Goal: Find specific page/section: Find specific page/section

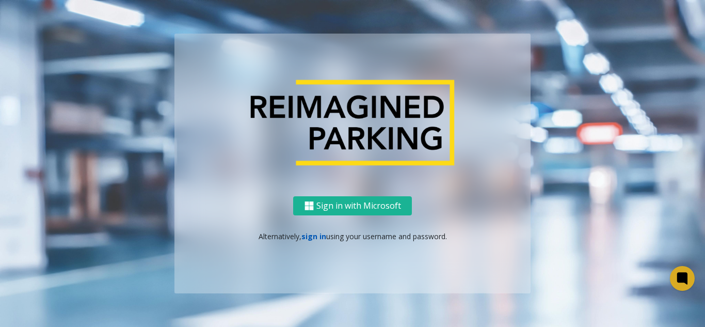
click at [322, 234] on link "sign in" at bounding box center [313, 236] width 25 height 10
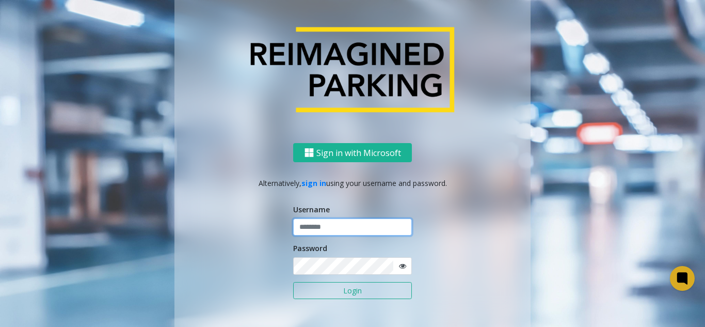
click at [316, 229] on input "text" at bounding box center [352, 227] width 119 height 18
type input "*******"
click at [293, 282] on button "Login" at bounding box center [352, 291] width 119 height 18
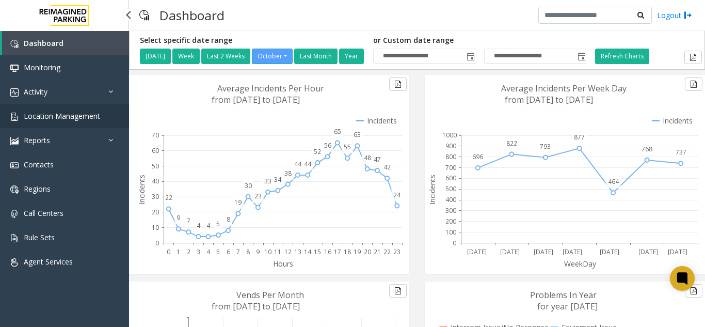
click at [53, 116] on span "Location Management" at bounding box center [62, 116] width 76 height 10
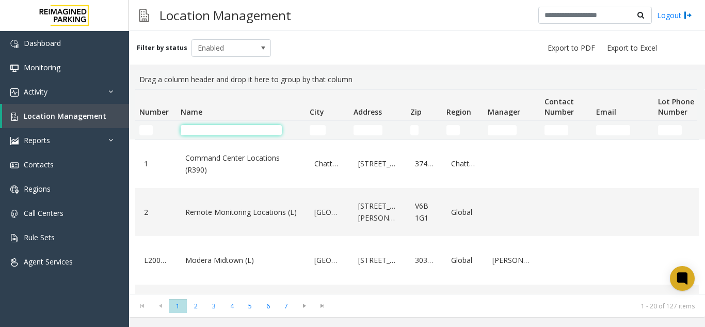
click at [218, 135] on input "Name Filter" at bounding box center [231, 130] width 101 height 10
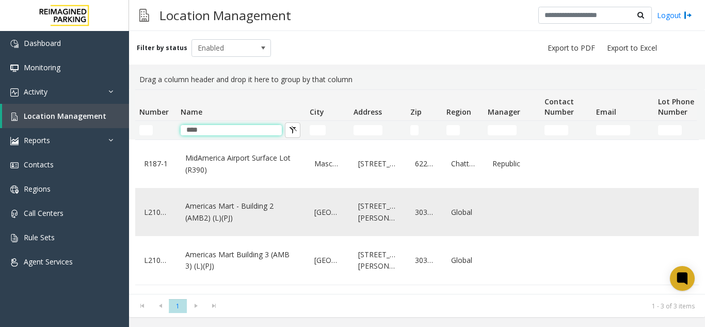
type input "****"
click at [252, 208] on link "Americas Mart - Building 2 (AMB2) (L)(PJ)" at bounding box center [241, 212] width 117 height 28
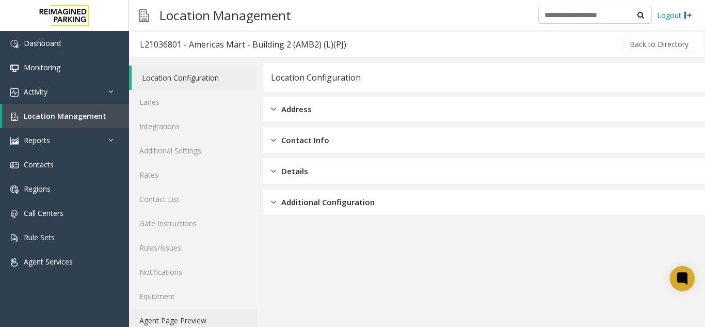
click at [209, 314] on link "Agent Page Preview" at bounding box center [193, 320] width 129 height 24
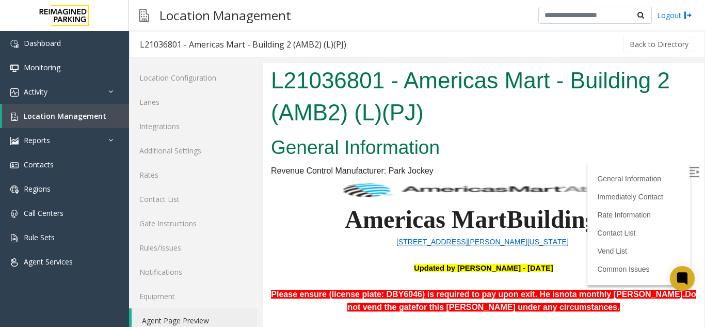
click at [689, 170] on img at bounding box center [694, 172] width 10 height 10
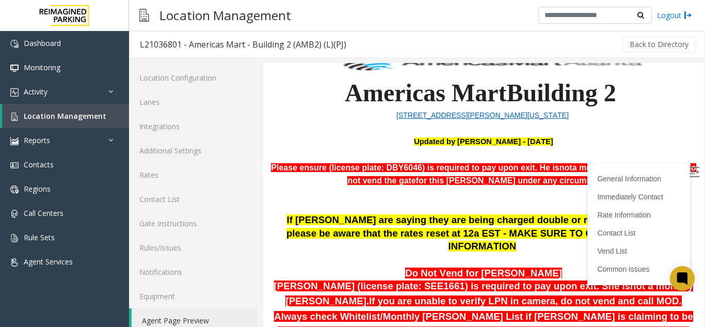
scroll to position [168, 0]
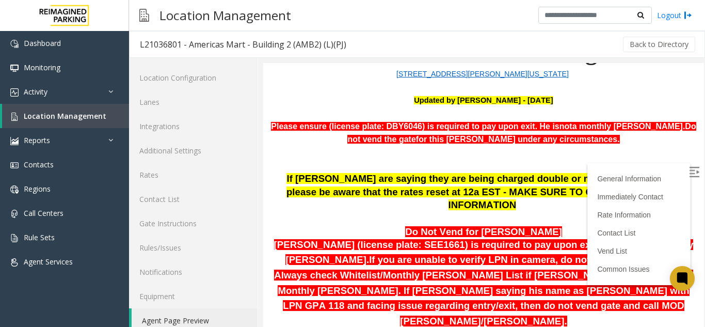
drag, startPoint x: 691, startPoint y: 110, endPoint x: 961, endPoint y: 170, distance: 276.0
click at [238, 167] on link "Rates" at bounding box center [193, 175] width 129 height 24
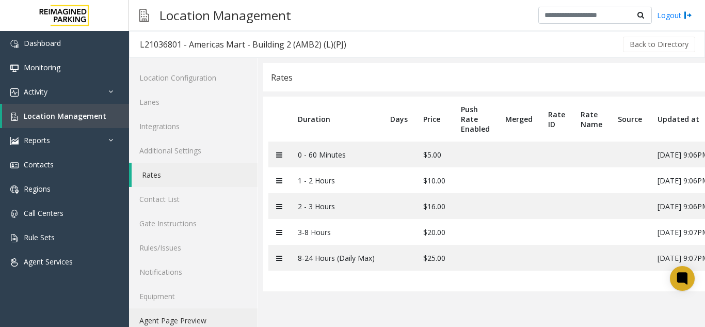
click at [173, 320] on link "Agent Page Preview" at bounding box center [193, 320] width 129 height 24
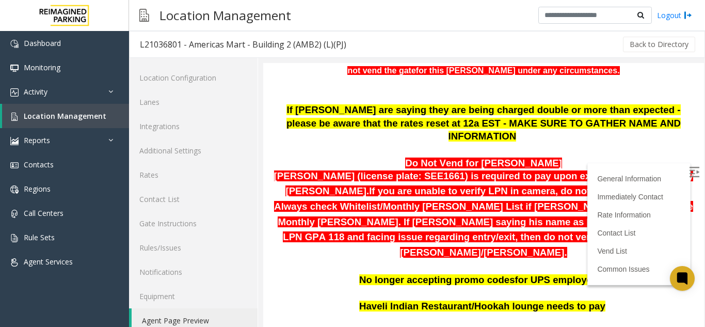
scroll to position [241, 0]
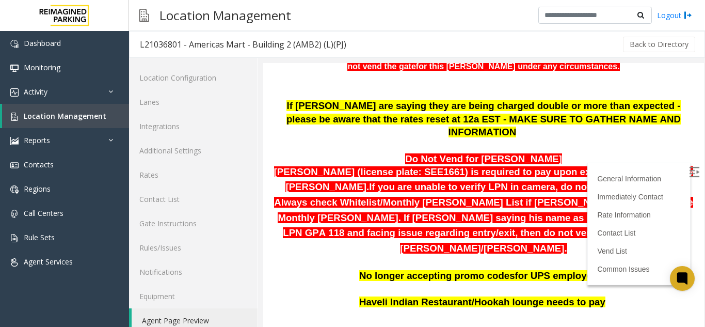
click at [689, 174] on img at bounding box center [694, 172] width 10 height 10
click at [143, 173] on link "Rates" at bounding box center [193, 175] width 129 height 24
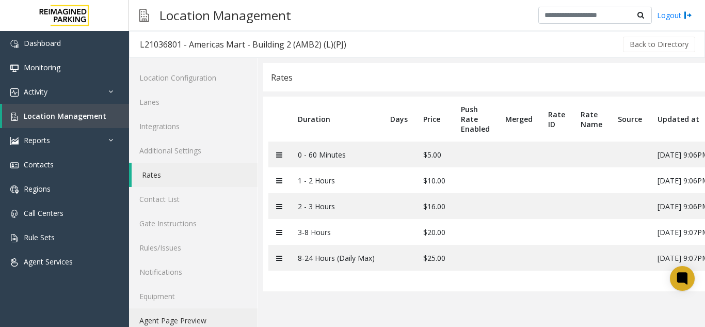
click at [191, 315] on link "Agent Page Preview" at bounding box center [193, 320] width 129 height 24
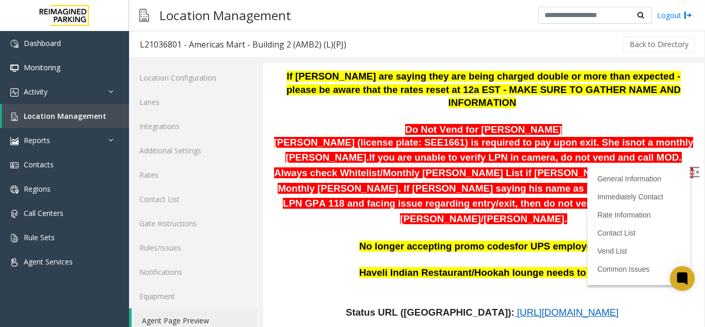
scroll to position [183, 0]
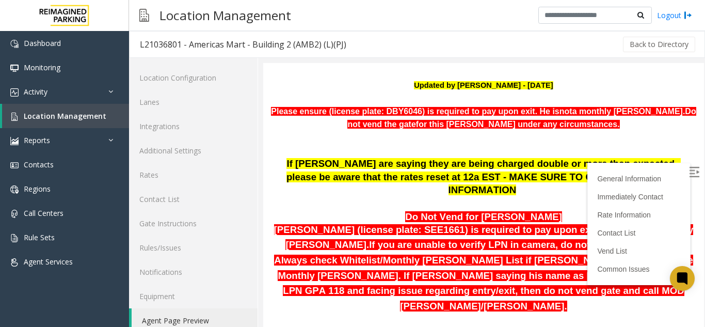
click at [689, 170] on img at bounding box center [694, 172] width 10 height 10
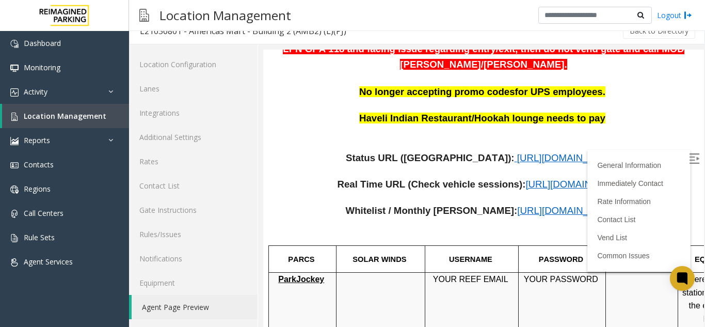
scroll to position [353, 0]
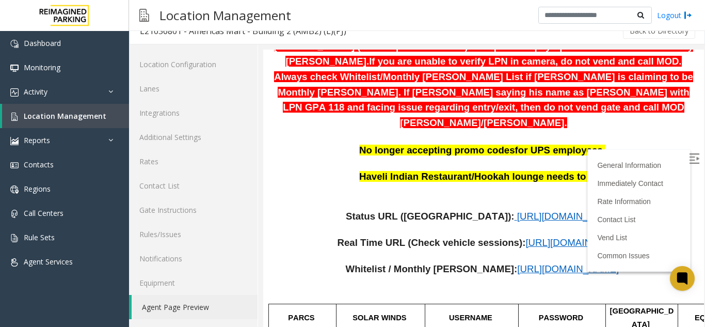
click at [526, 263] on span "[URL][DOMAIN_NAME]" at bounding box center [568, 268] width 102 height 11
click at [556, 237] on span "[URL][DOMAIN_NAME]" at bounding box center [577, 242] width 102 height 11
click at [517, 211] on span "[URL][DOMAIN_NAME]" at bounding box center [568, 216] width 102 height 11
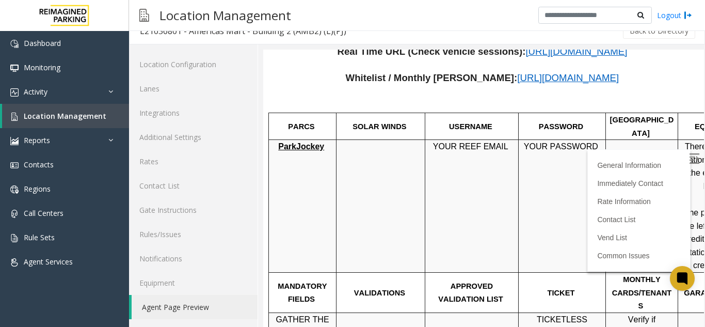
scroll to position [569, 0]
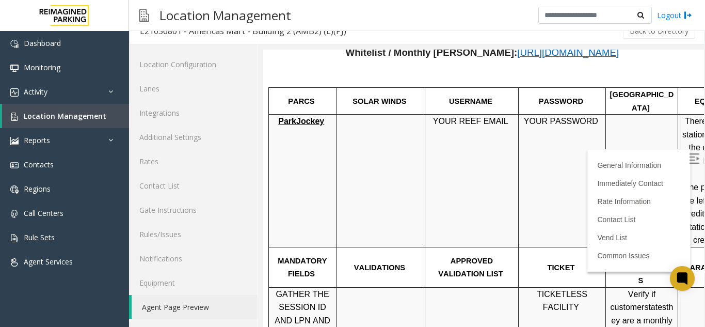
drag, startPoint x: 691, startPoint y: 112, endPoint x: 962, endPoint y: 202, distance: 285.2
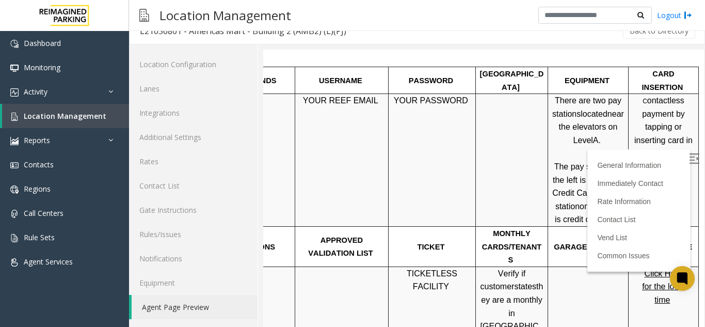
scroll to position [531, 146]
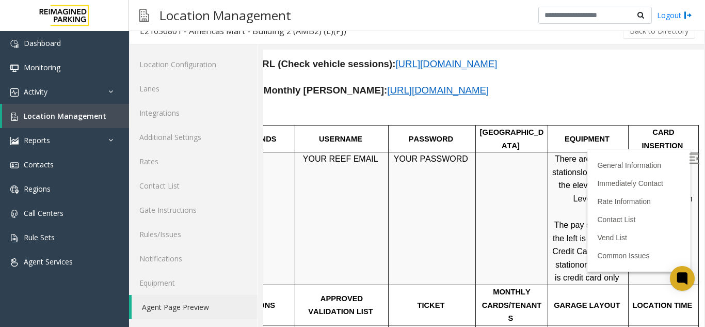
drag, startPoint x: 691, startPoint y: 168, endPoint x: 962, endPoint y: 199, distance: 272.8
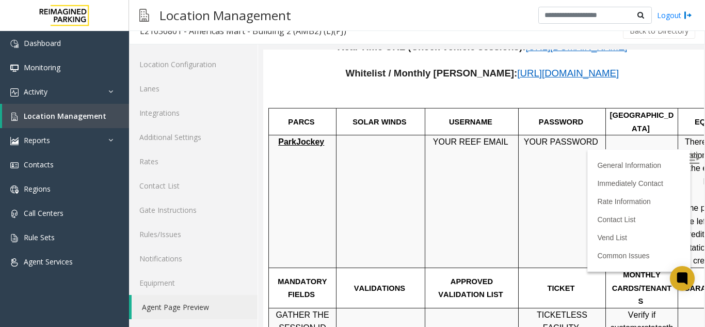
scroll to position [548, 146]
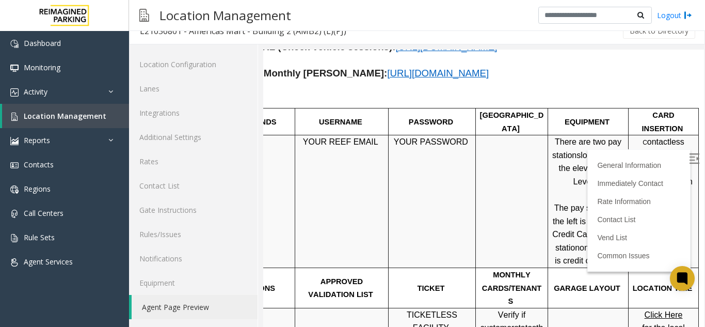
click at [355, 147] on td "YOUR REEF EMAIL" at bounding box center [341, 201] width 93 height 133
drag, startPoint x: 628, startPoint y: 114, endPoint x: 671, endPoint y: 174, distance: 74.1
click at [671, 174] on td "C ontactless payment by tapping or inserting card in credit card slot" at bounding box center [664, 201] width 70 height 133
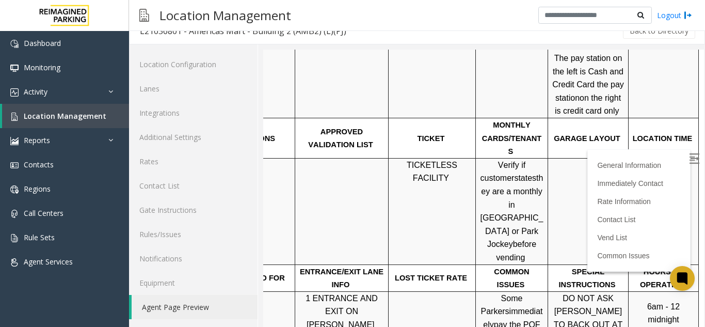
click at [642, 161] on span "Click Here for the local time" at bounding box center [663, 178] width 43 height 35
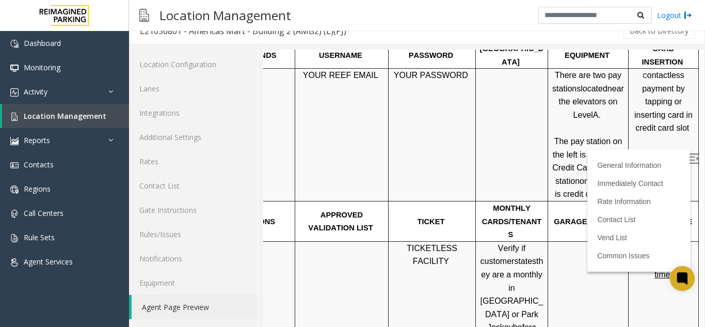
scroll to position [1092, 146]
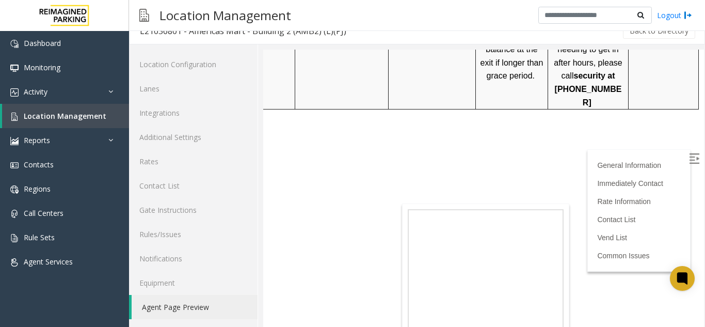
drag, startPoint x: 691, startPoint y: 183, endPoint x: 965, endPoint y: 268, distance: 286.9
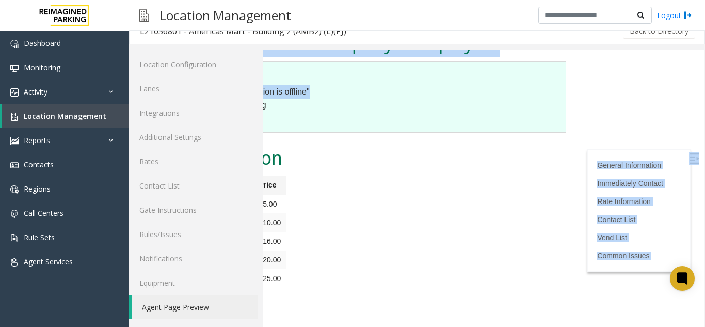
scroll to position [1545, 146]
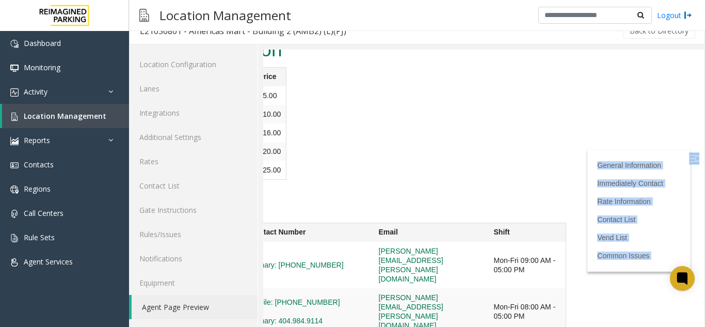
drag, startPoint x: 466, startPoint y: 317, endPoint x: 294, endPoint y: 324, distance: 172.0
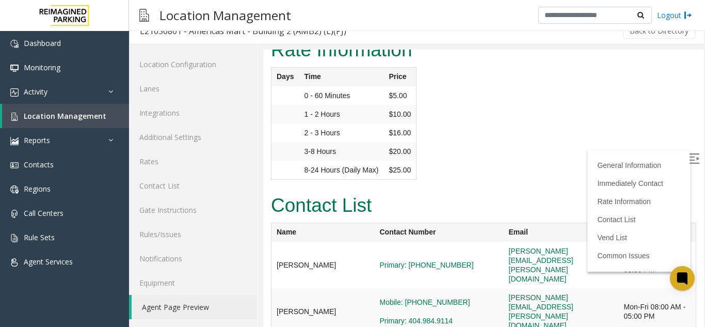
drag, startPoint x: 416, startPoint y: 321, endPoint x: 513, endPoint y: 356, distance: 103.4
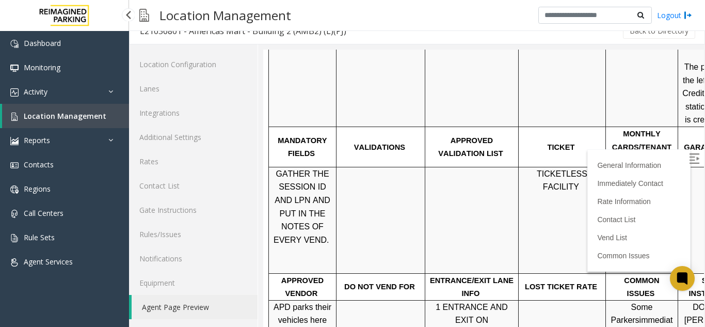
click at [102, 114] on link "Location Management" at bounding box center [65, 116] width 127 height 24
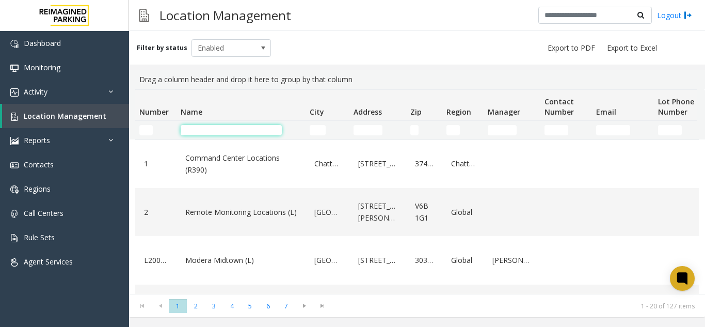
click at [253, 126] on input "Name Filter" at bounding box center [231, 130] width 101 height 10
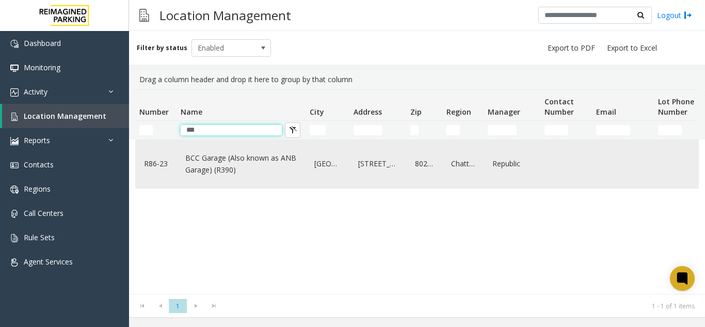
type input "***"
click at [311, 168] on td "[GEOGRAPHIC_DATA]" at bounding box center [328, 164] width 44 height 48
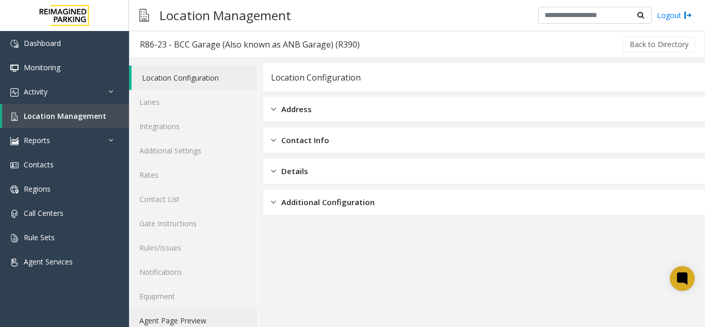
click at [157, 325] on link "Agent Page Preview" at bounding box center [193, 320] width 129 height 24
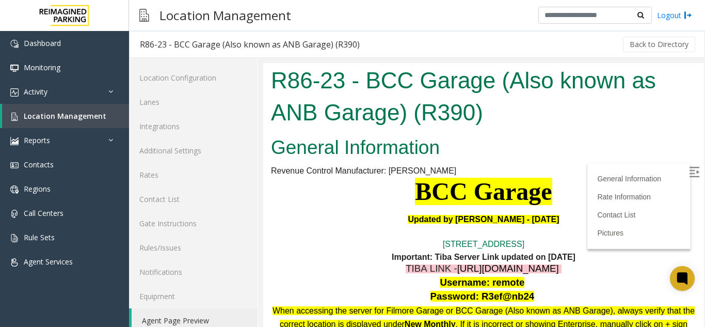
click at [688, 96] on div "R86-23 - BCC Garage (Also known as ANB Garage) (R390)" at bounding box center [483, 97] width 441 height 69
click at [585, 92] on h1 "R86-23 - BCC Garage (Also known as ANB Garage) (R390)" at bounding box center [483, 96] width 425 height 63
click at [689, 167] on img at bounding box center [694, 172] width 10 height 10
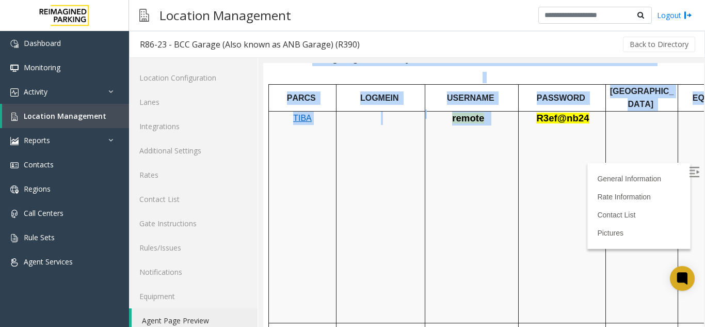
scroll to position [576, 146]
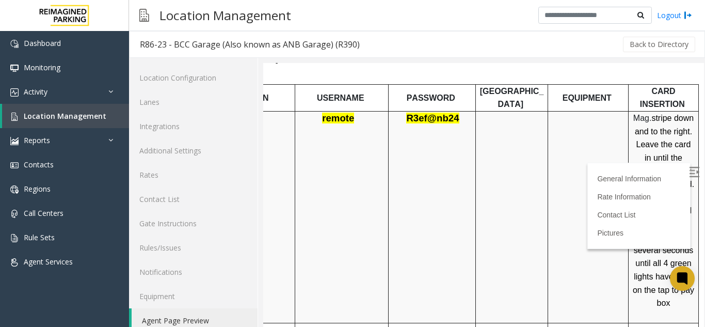
drag, startPoint x: 604, startPoint y: 179, endPoint x: 390, endPoint y: 196, distance: 214.4
click at [390, 196] on td "R3ef@nb24" at bounding box center [432, 217] width 87 height 212
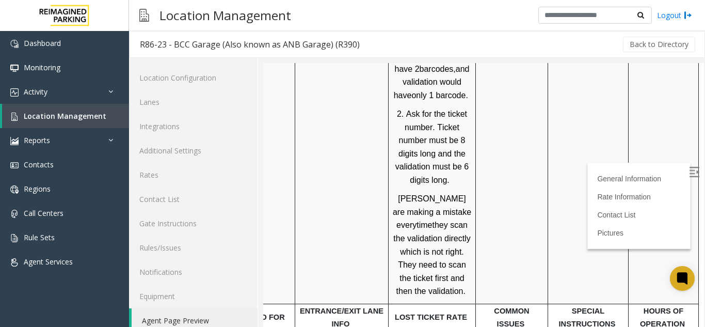
scroll to position [1051, 146]
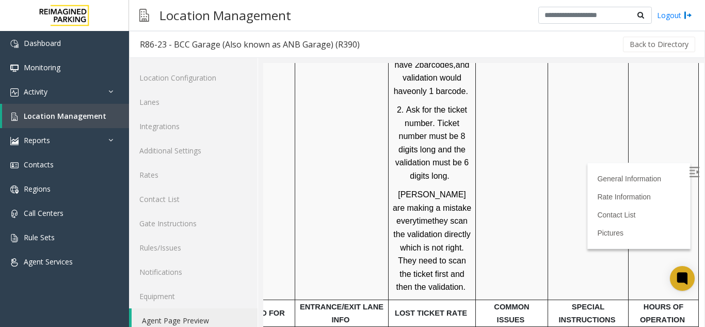
drag, startPoint x: 692, startPoint y: 166, endPoint x: 961, endPoint y: 290, distance: 295.9
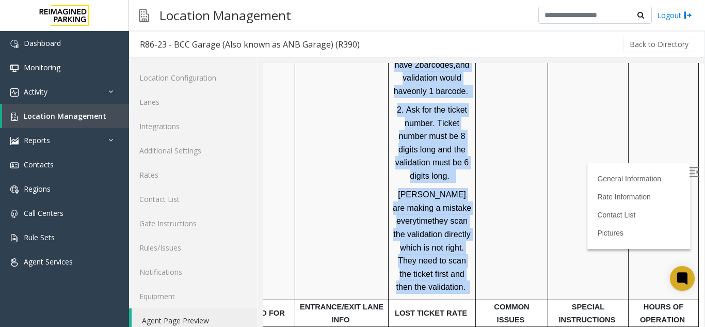
scroll to position [1051, 0]
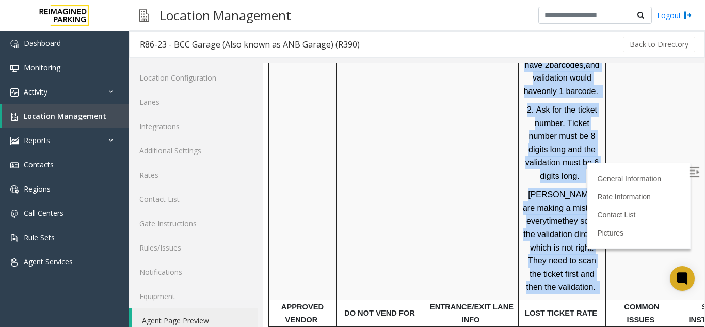
drag, startPoint x: 480, startPoint y: 162, endPoint x: 63, endPoint y: 177, distance: 417.3
drag, startPoint x: 511, startPoint y: 251, endPoint x: 421, endPoint y: 196, distance: 105.6
click at [421, 196] on td "Land Title - Deducts up to $22.00 Climber - Deducts 1HR (multiples can be used)…" at bounding box center [381, 93] width 89 height 411
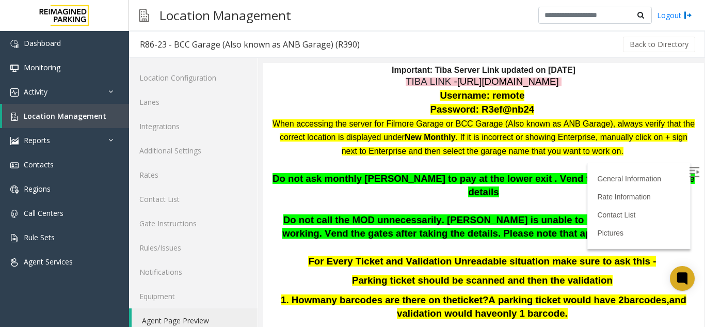
scroll to position [0, 0]
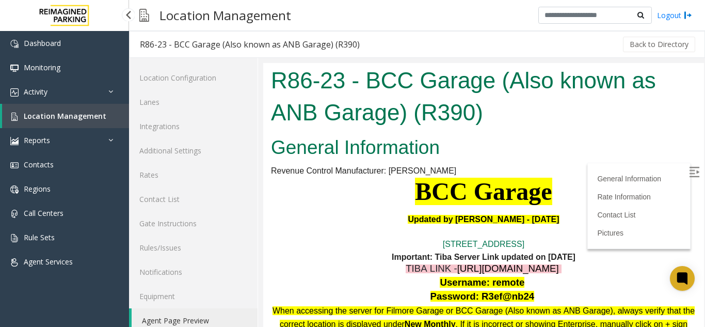
click at [90, 111] on span "Location Management" at bounding box center [65, 116] width 83 height 10
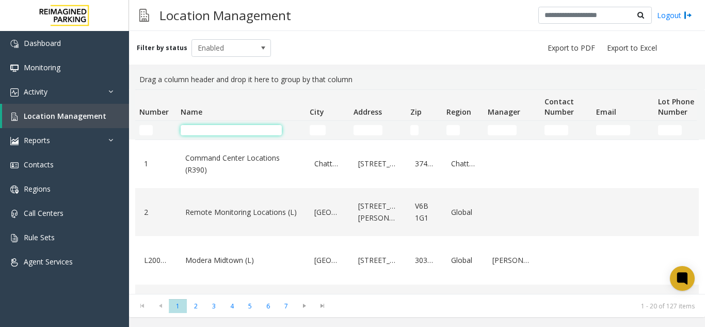
click at [242, 135] on input "Name Filter" at bounding box center [231, 130] width 101 height 10
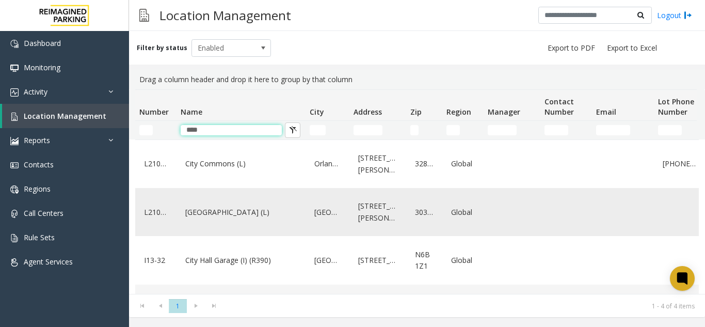
type input "****"
click at [291, 222] on div "[GEOGRAPHIC_DATA] (L)" at bounding box center [241, 212] width 117 height 40
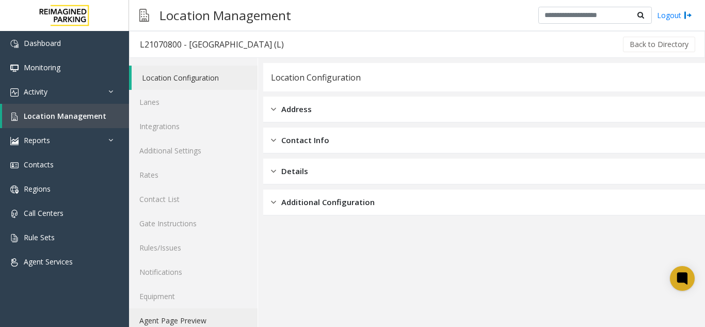
click at [201, 316] on link "Agent Page Preview" at bounding box center [193, 320] width 129 height 24
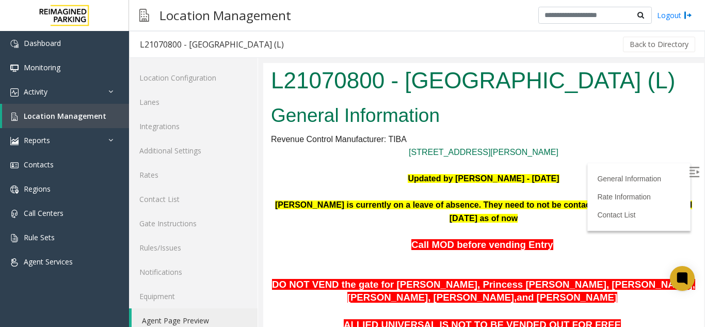
click at [689, 172] on img at bounding box center [694, 172] width 10 height 10
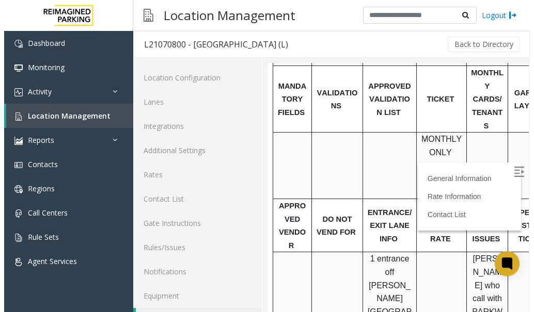
scroll to position [755, 0]
